Goal: Task Accomplishment & Management: Complete application form

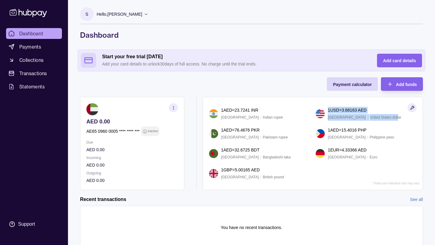
drag, startPoint x: 327, startPoint y: 109, endPoint x: 382, endPoint y: 119, distance: 56.1
click at [382, 119] on div "1 USD = 3.68163 AED [GEOGRAPHIC_DATA] / United States dollar" at bounding box center [366, 114] width 101 height 14
click at [383, 119] on p "United States dollar" at bounding box center [386, 117] width 32 height 7
drag, startPoint x: 345, startPoint y: 111, endPoint x: 370, endPoint y: 111, distance: 25.4
click at [370, 111] on div "1 USD = 3.68163 AED" at bounding box center [372, 110] width 89 height 7
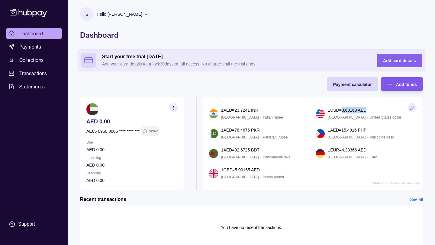
click at [391, 83] on icon "button" at bounding box center [390, 84] width 6 height 6
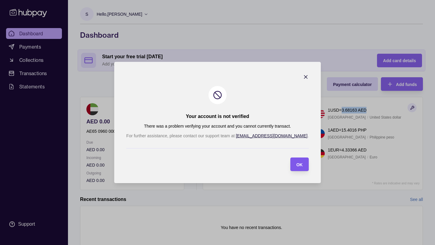
click at [296, 162] on span "OK" at bounding box center [299, 164] width 6 height 5
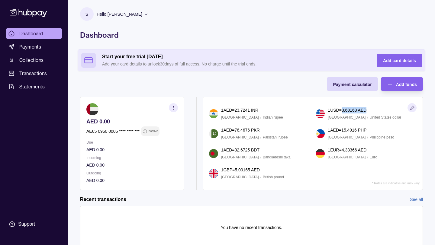
click at [143, 61] on p "Add your card details to unlock 30 days of full access. No charge until the tri…" at bounding box center [233, 64] width 263 height 7
click at [404, 59] on span "Add card details" at bounding box center [399, 60] width 33 height 5
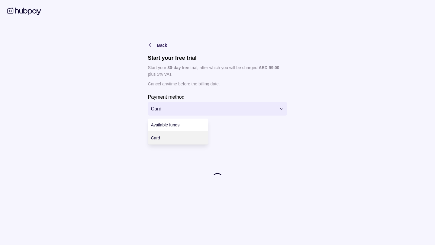
click at [216, 107] on html "Dashboard Payments Collections Transactions Statements Support S Hello, [PERSON…" at bounding box center [217, 134] width 435 height 269
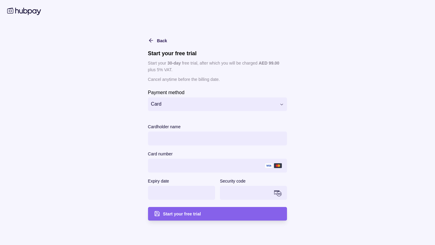
click at [206, 88] on html "Dashboard Payments Collections Transactions Statements Support S Hello, [PERSON…" at bounding box center [217, 134] width 435 height 269
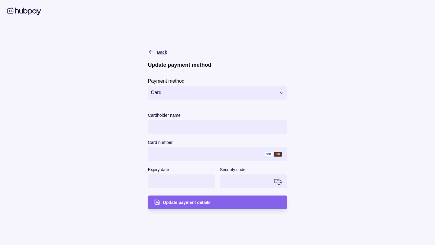
click at [149, 51] on icon "button" at bounding box center [151, 52] width 6 height 6
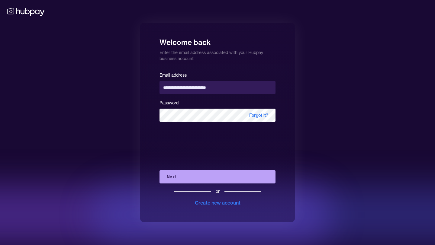
click at [194, 178] on button "Next" at bounding box center [217, 176] width 116 height 13
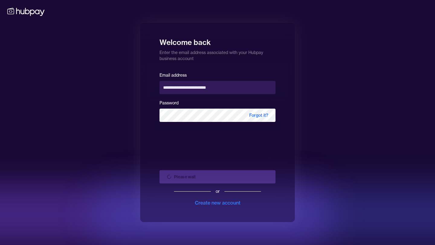
click at [194, 178] on div "Please wait or Create new account" at bounding box center [217, 185] width 116 height 41
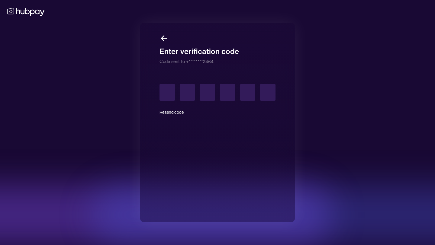
click at [167, 113] on button "Resend code" at bounding box center [171, 112] width 24 height 13
